Goal: Task Accomplishment & Management: Use online tool/utility

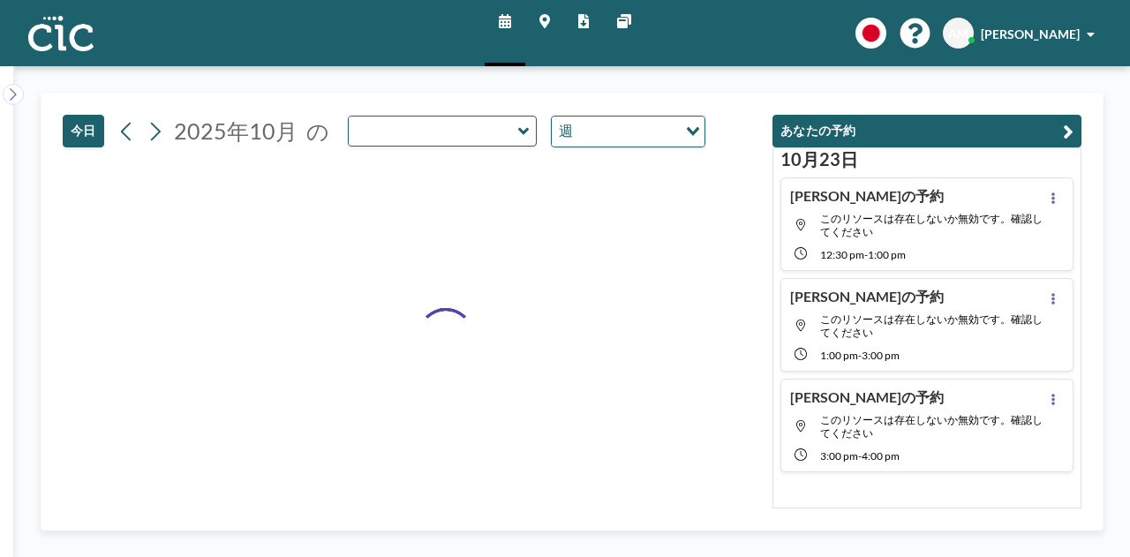
type input "Mura"
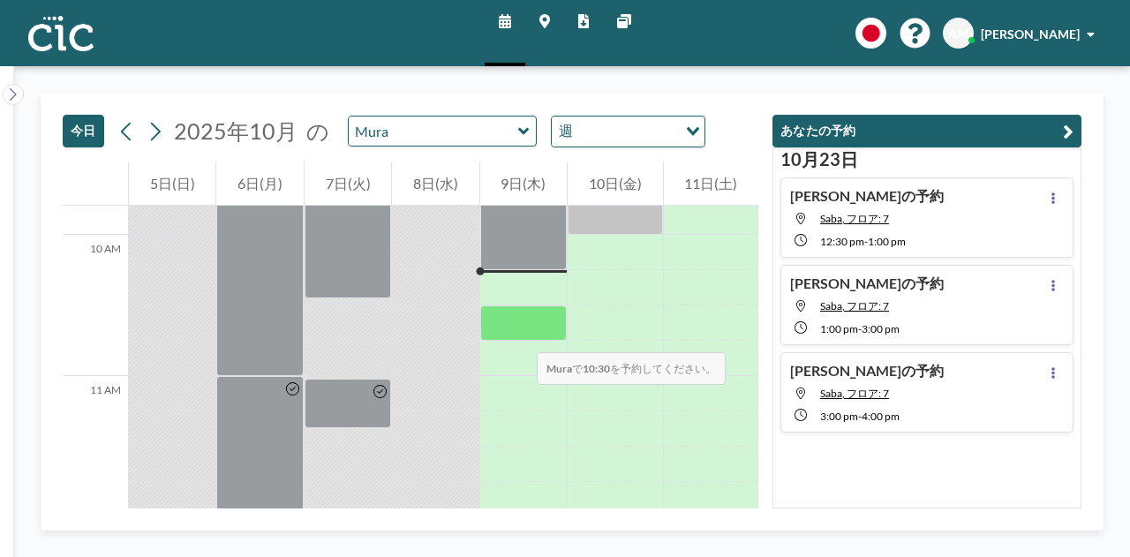
scroll to position [1381, 0]
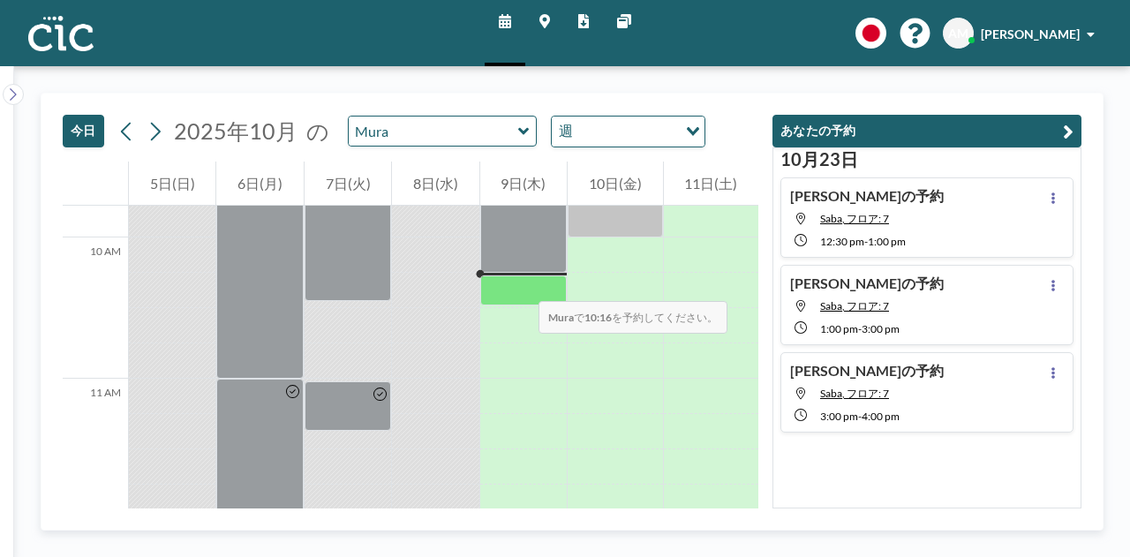
click at [521, 283] on div at bounding box center [523, 290] width 87 height 31
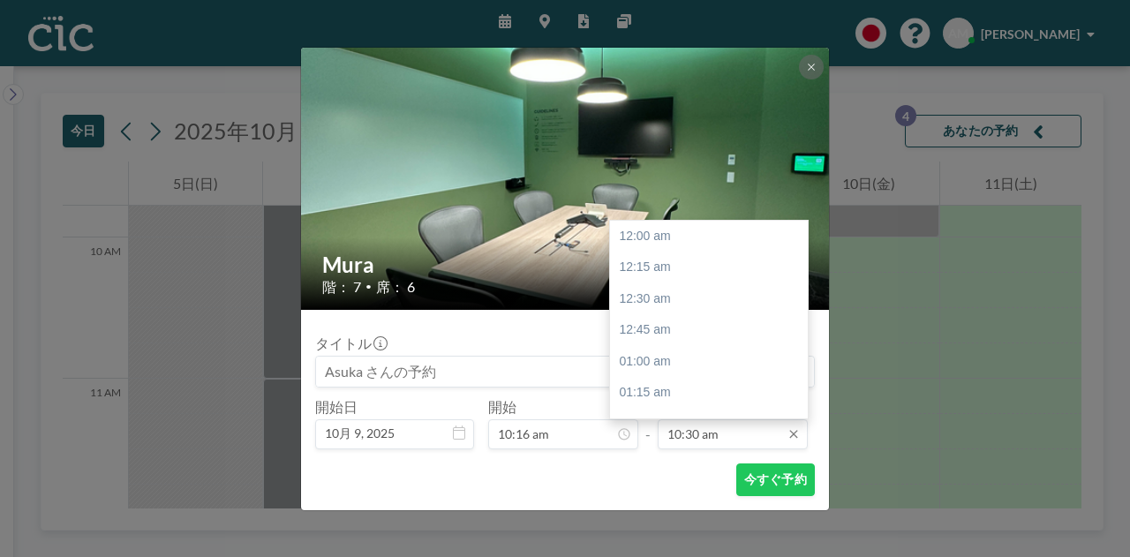
scroll to position [1320, 0]
click at [726, 387] on div "11:45 am" at bounding box center [713, 393] width 207 height 32
click at [725, 432] on input "11:45 am" at bounding box center [733, 434] width 150 height 30
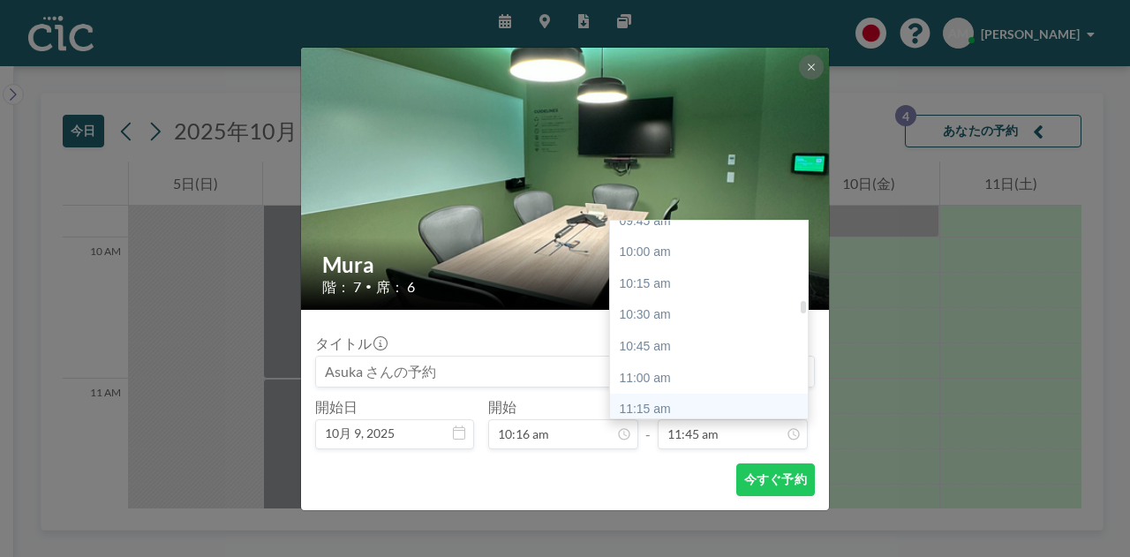
scroll to position [1237, 0]
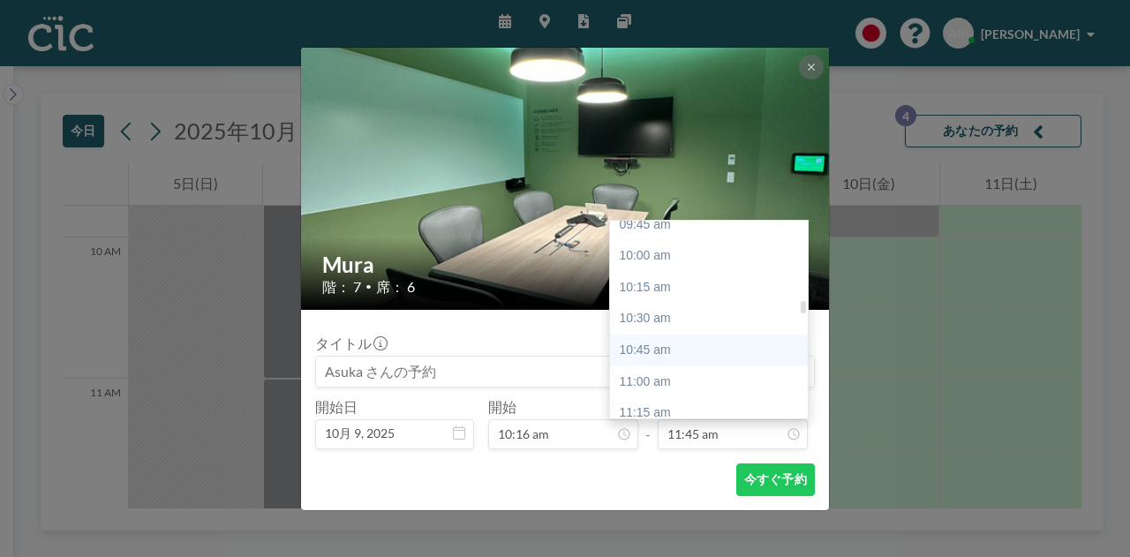
click at [702, 348] on div "10:45 am" at bounding box center [713, 351] width 207 height 32
type input "10:45 am"
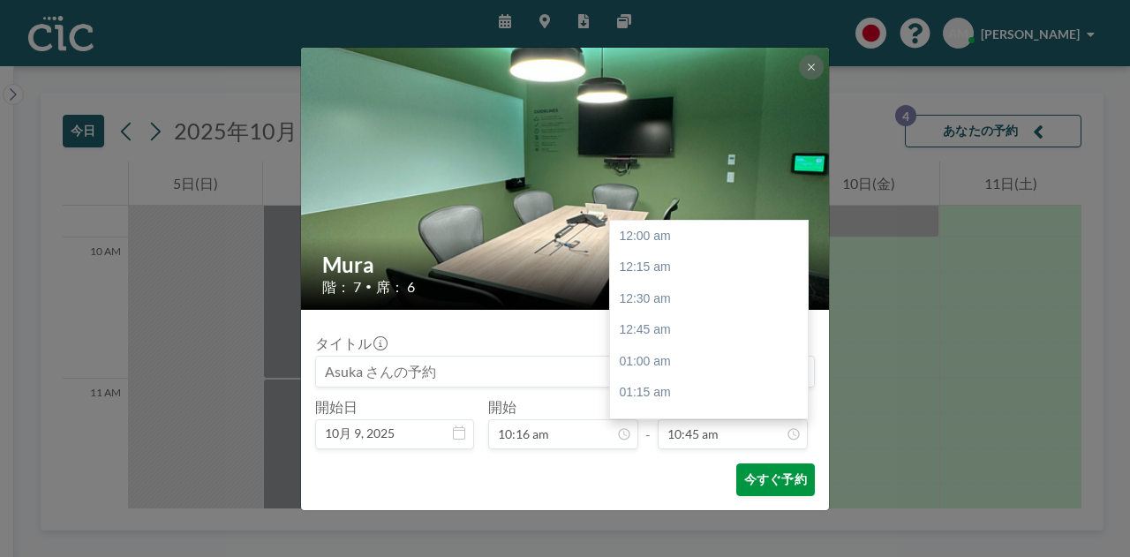
scroll to position [1352, 0]
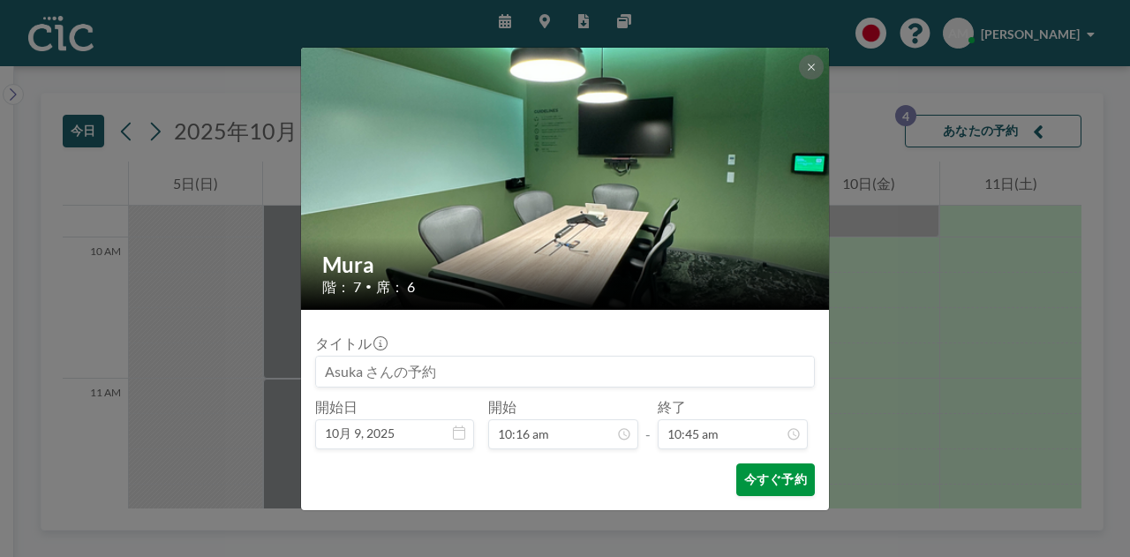
click at [767, 486] on button "今すぐ予約" at bounding box center [775, 480] width 79 height 33
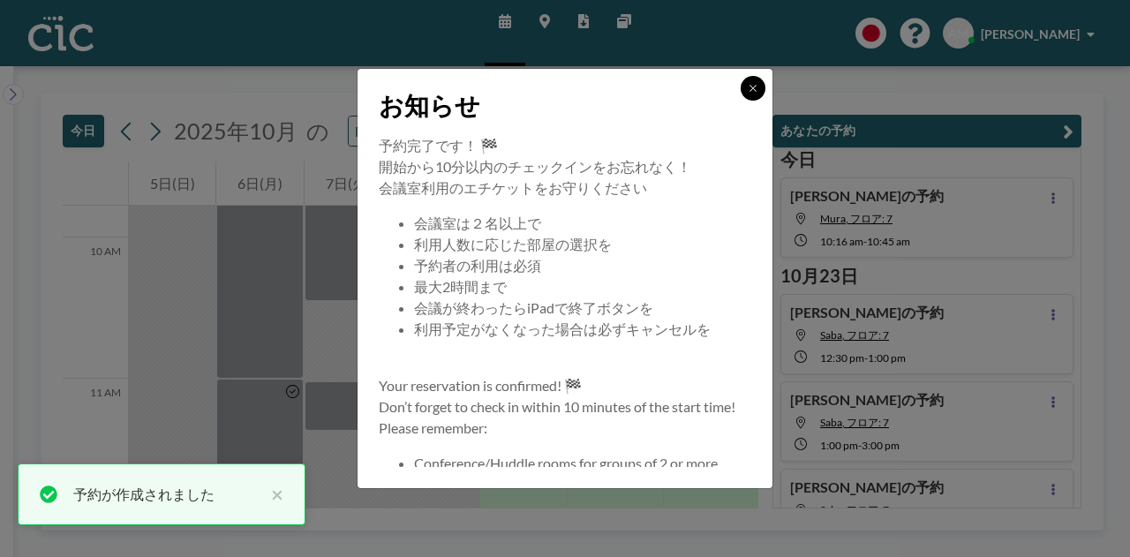
click at [753, 94] on button at bounding box center [753, 88] width 25 height 25
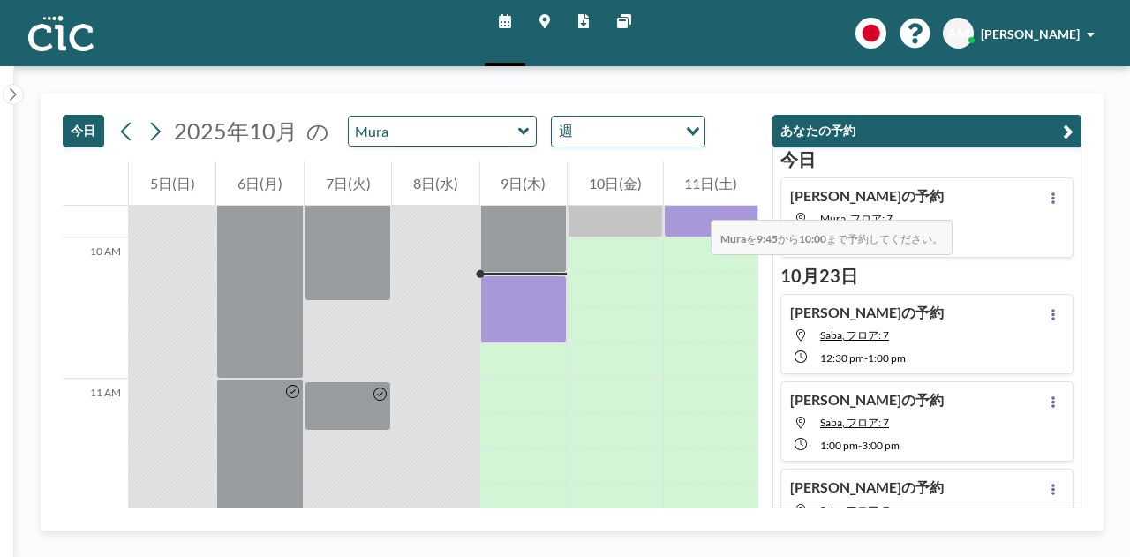
click at [693, 200] on div "11日(土)" at bounding box center [711, 184] width 94 height 44
